Goal: Information Seeking & Learning: Learn about a topic

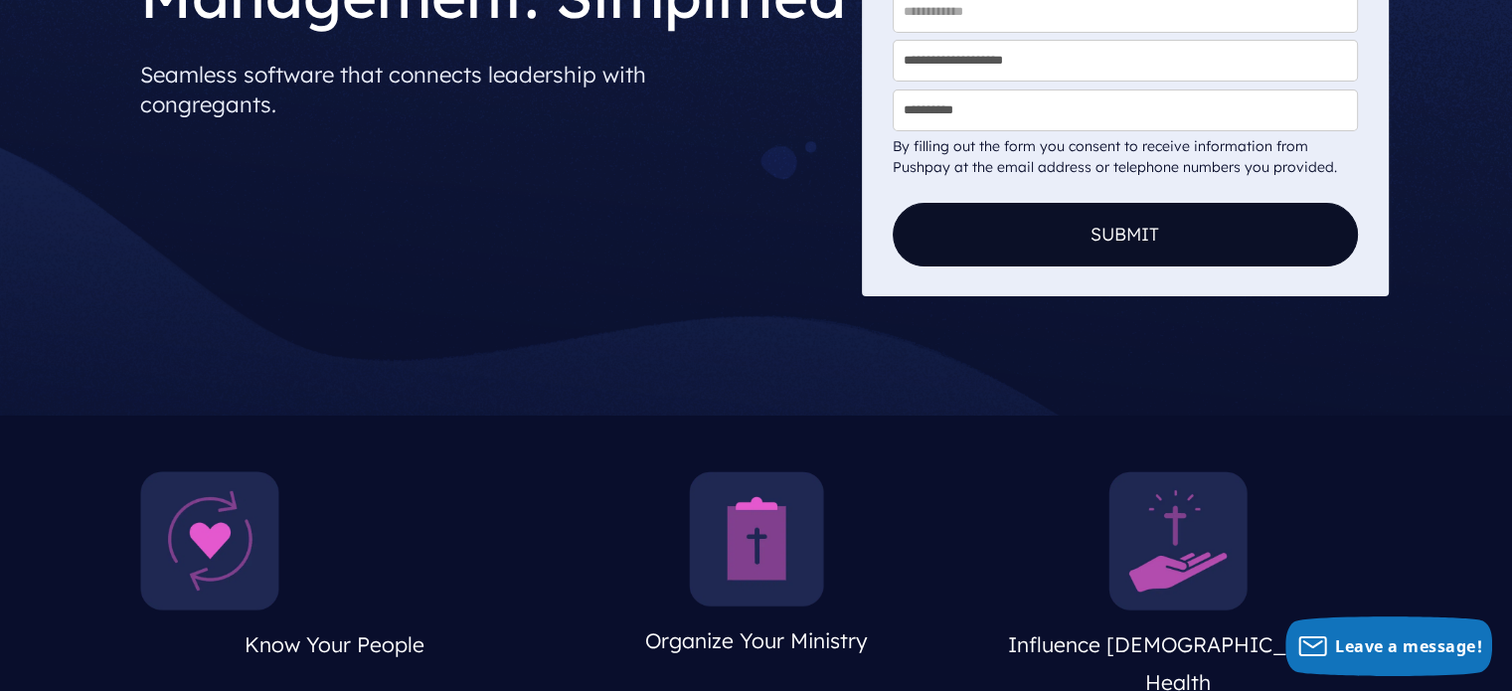
scroll to position [596, 0]
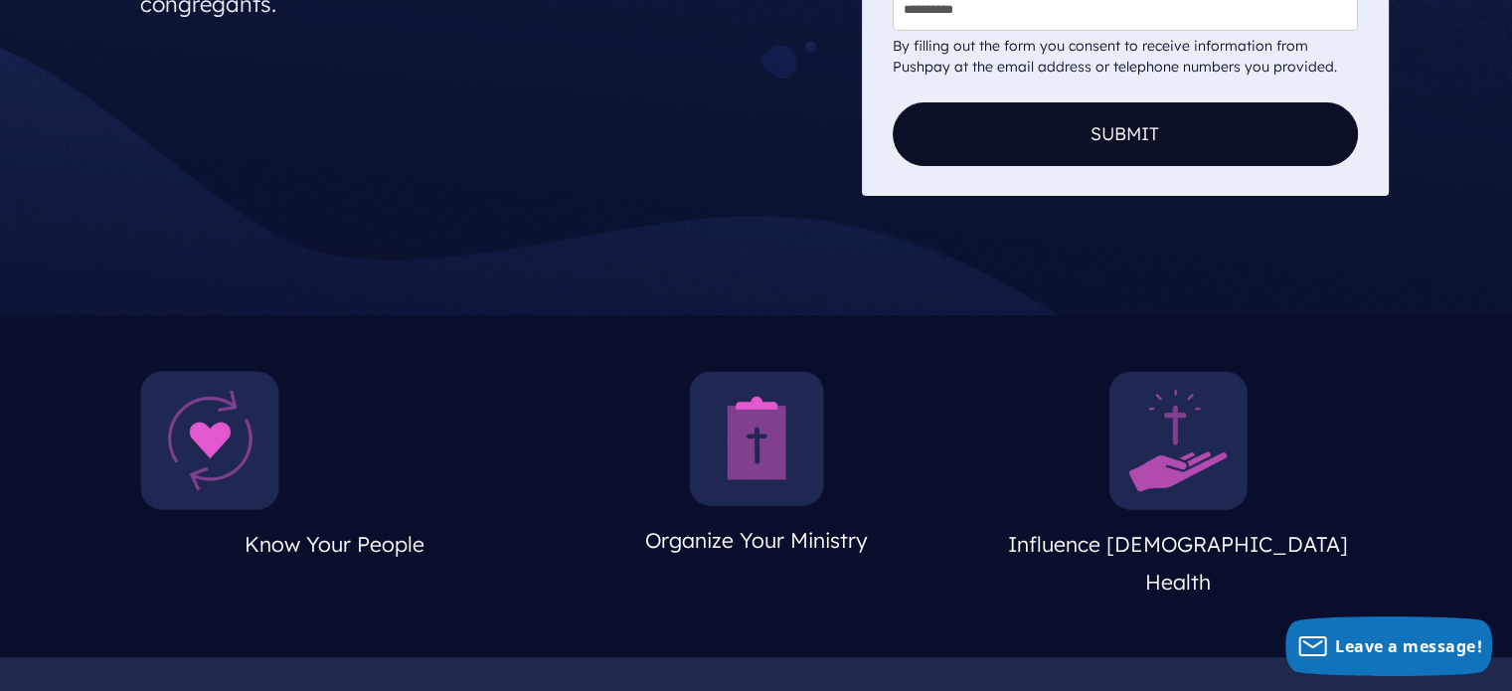
click at [747, 436] on img at bounding box center [756, 438] width 135 height 135
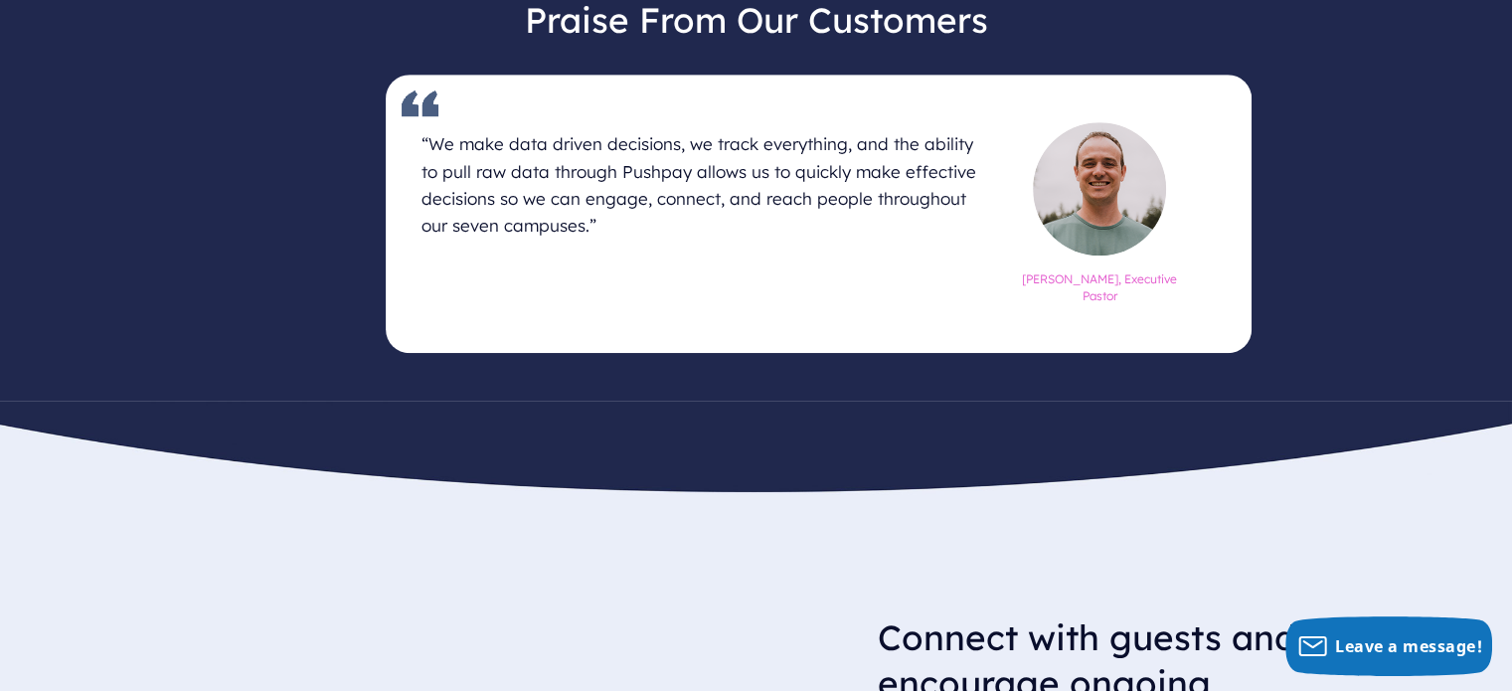
scroll to position [1308, 0]
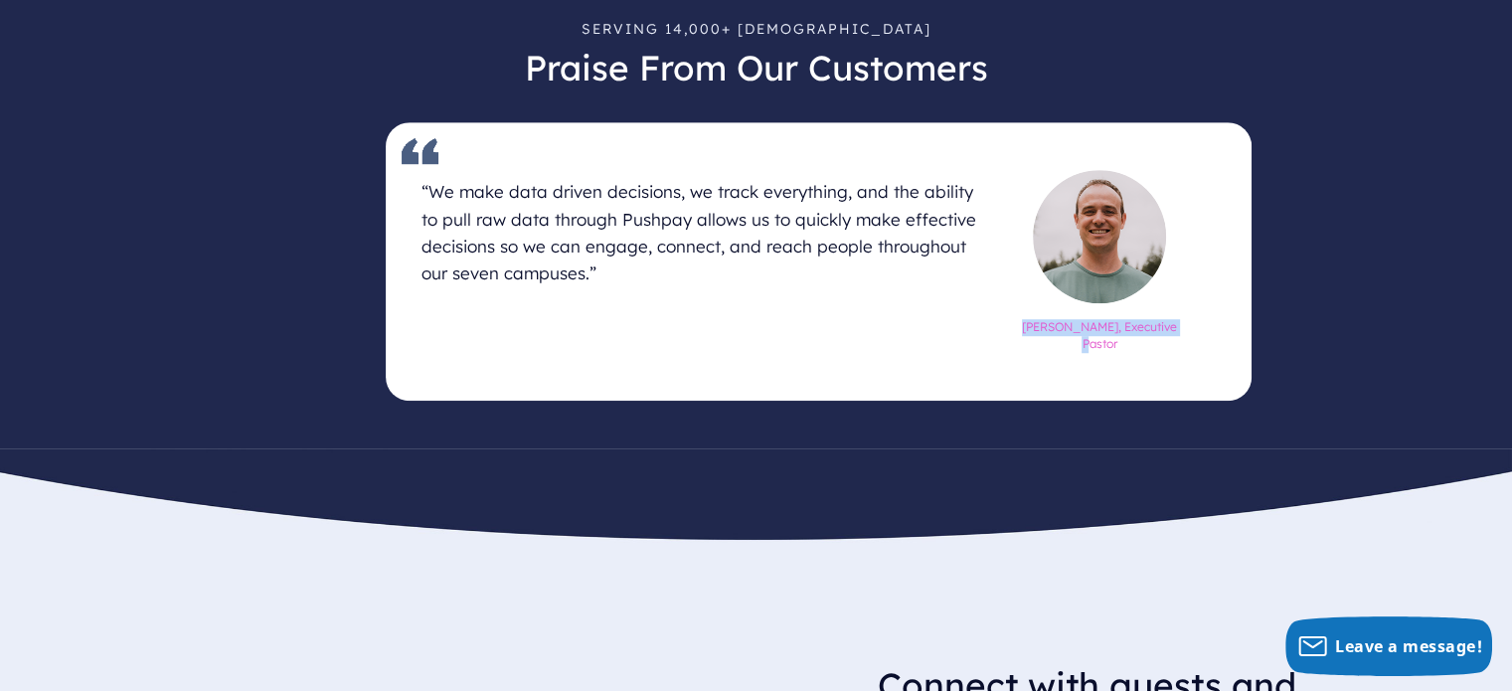
drag, startPoint x: 1507, startPoint y: 278, endPoint x: 1511, endPoint y: 246, distance: 32.1
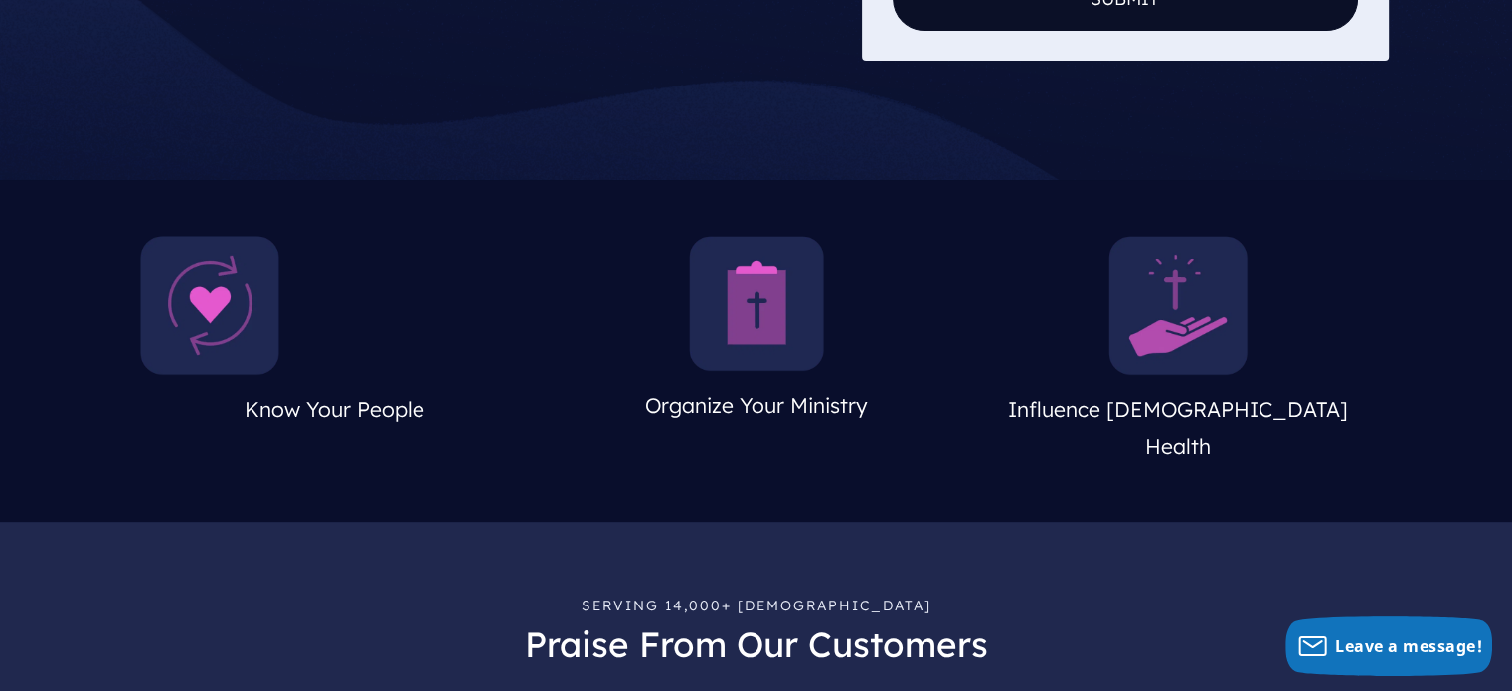
scroll to position [684, 0]
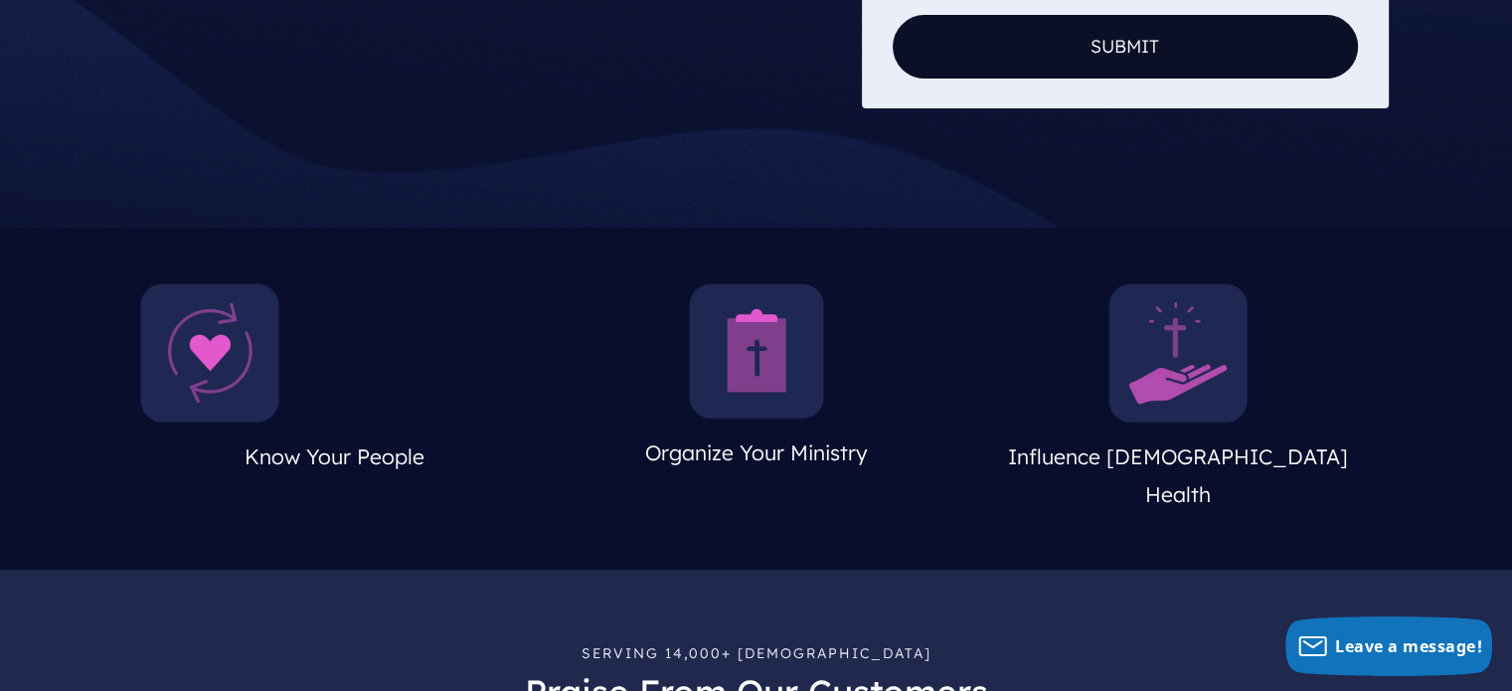
click at [1167, 386] on img at bounding box center [1177, 352] width 139 height 139
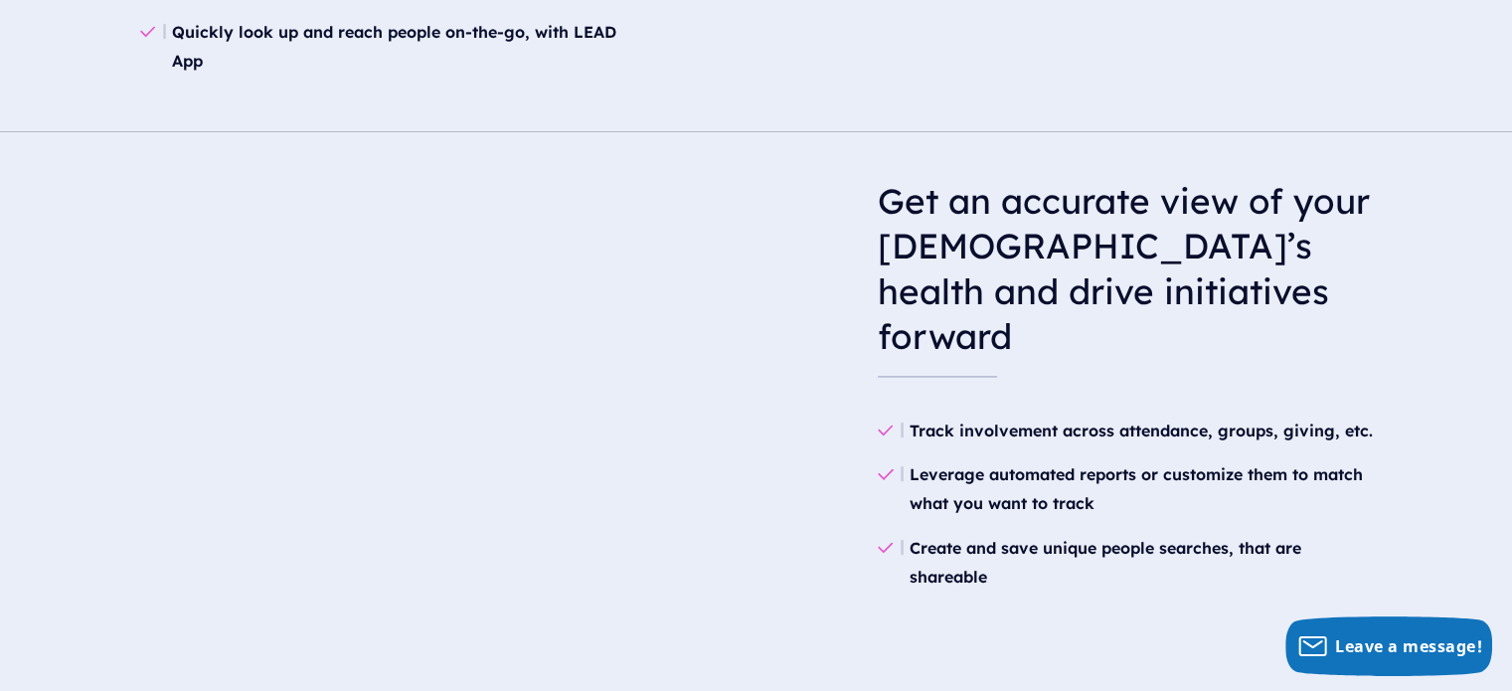
scroll to position [3070, 0]
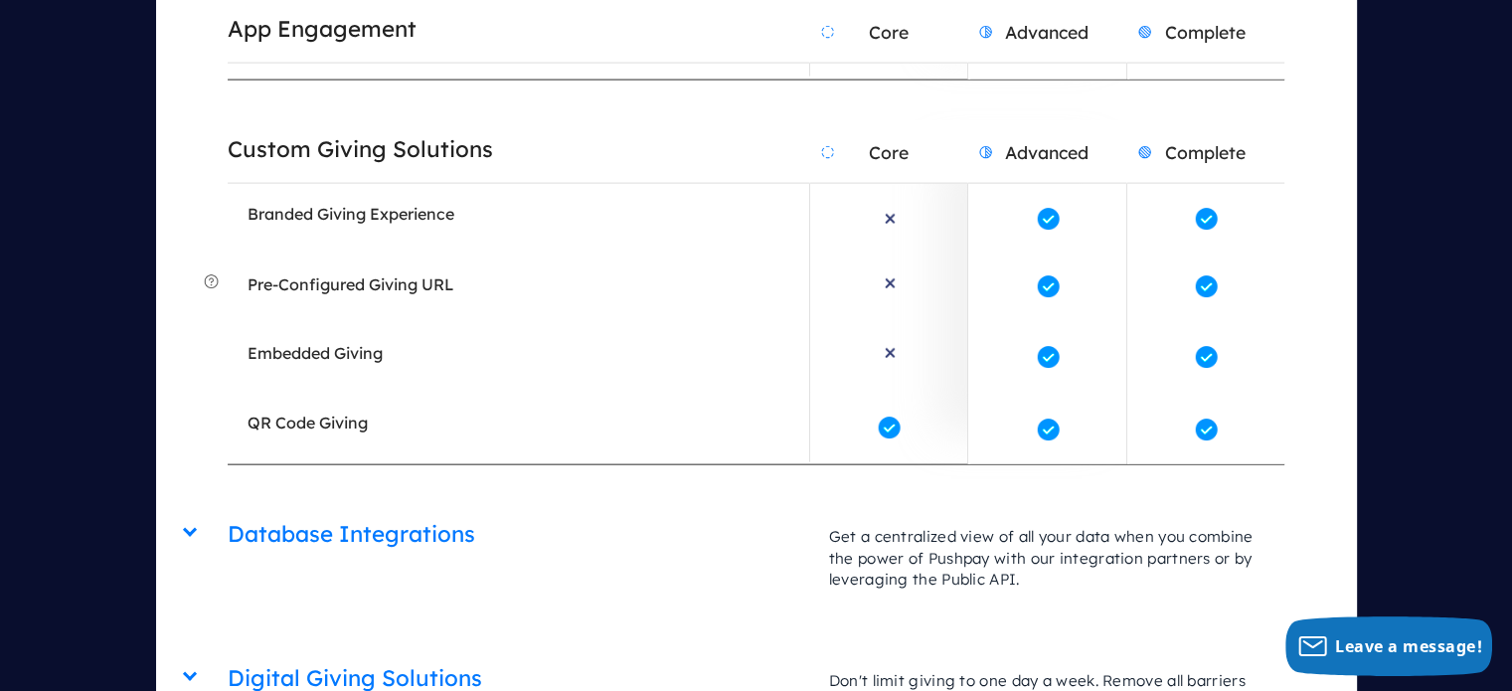
scroll to position [4771, 0]
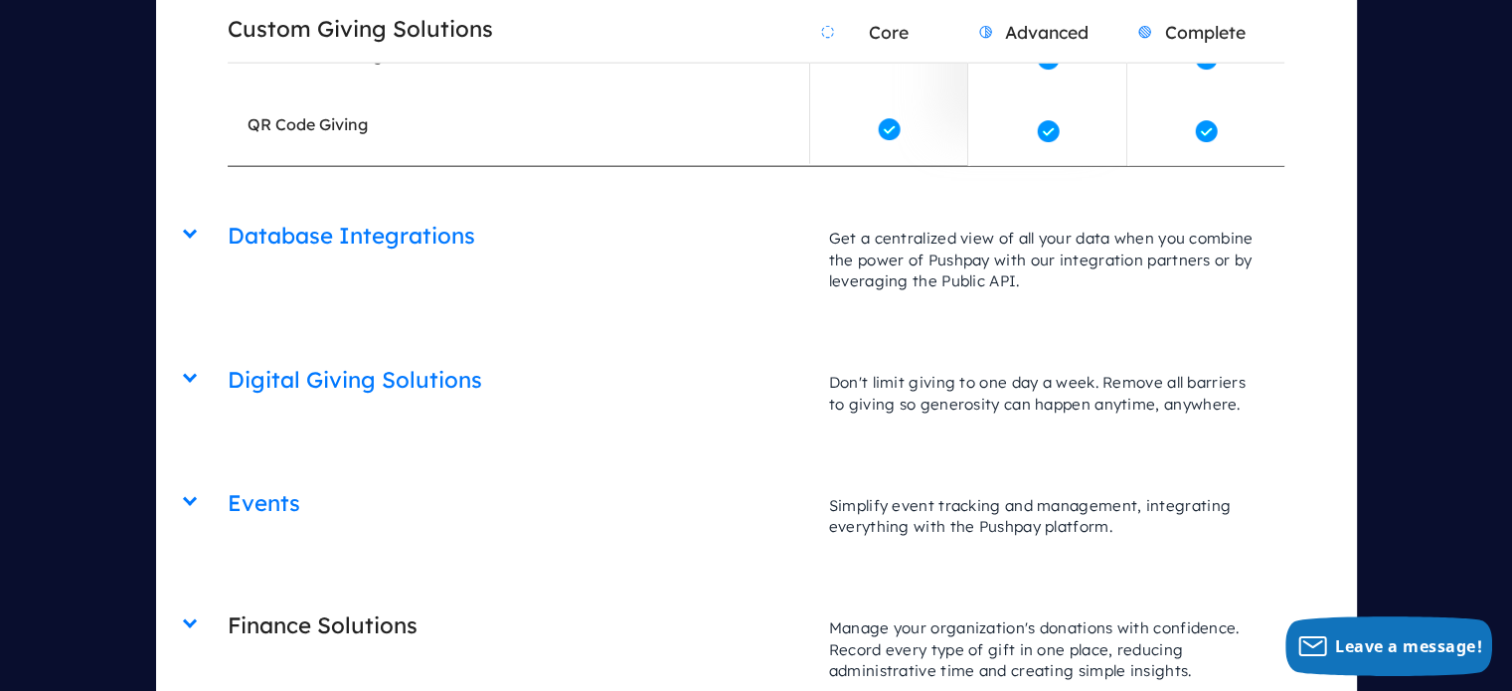
click at [377, 600] on h2 "Finance Solutions" at bounding box center [518, 625] width 581 height 51
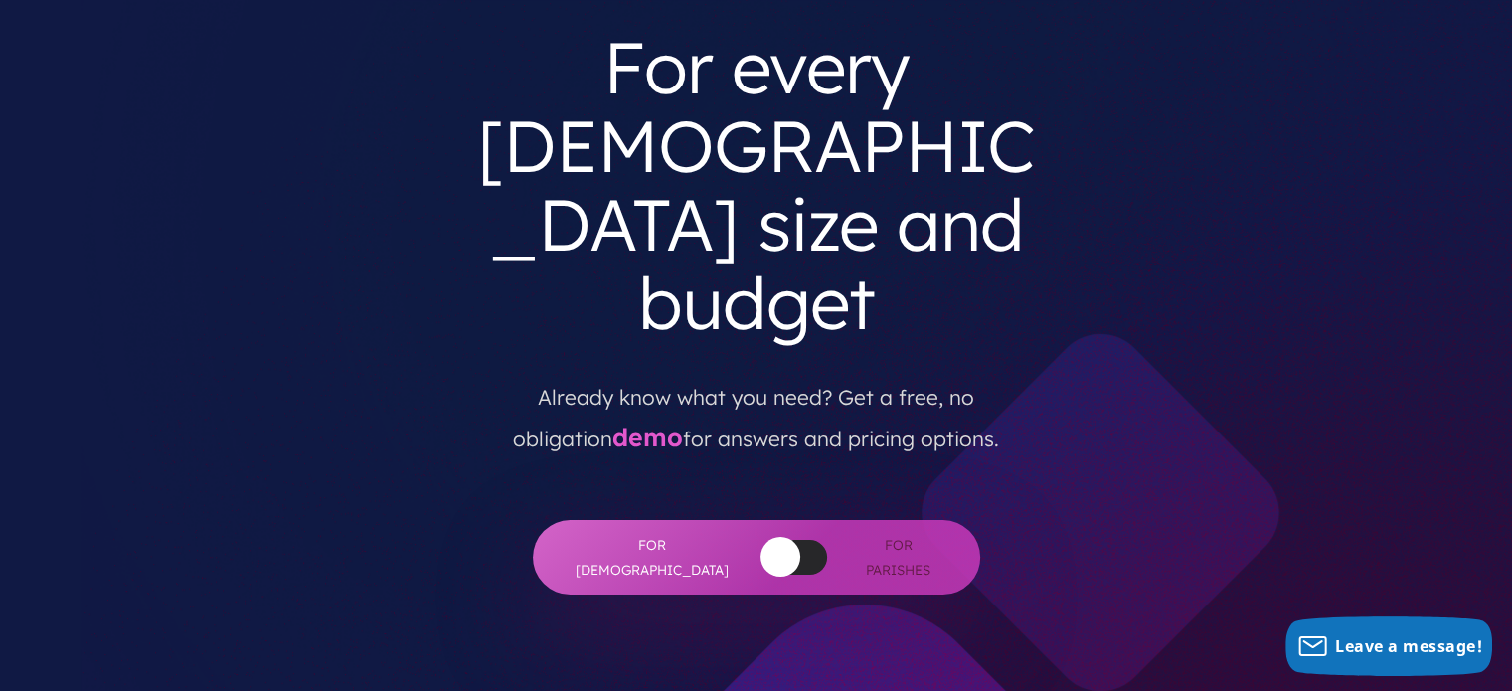
scroll to position [0, 0]
